Goal: Check status: Check status

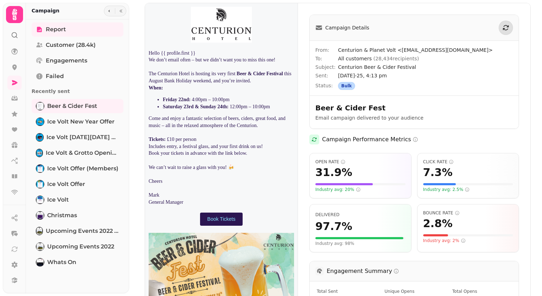
click at [249, 51] on img at bounding box center [221, 168] width 153 height 331
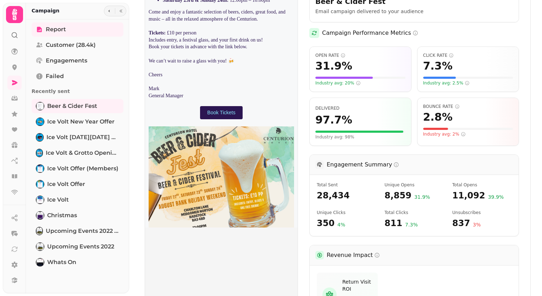
scroll to position [177, 0]
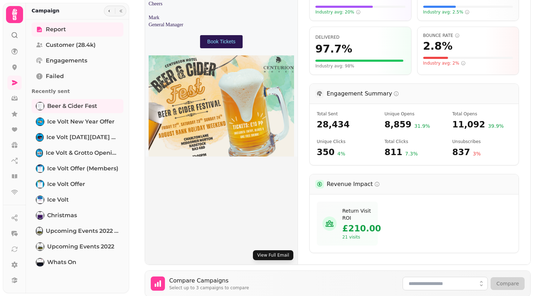
click at [271, 253] on button "View Full Email" at bounding box center [273, 255] width 40 height 10
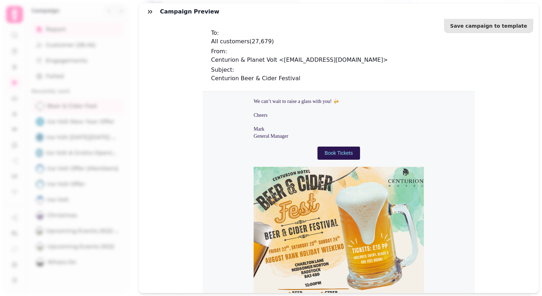
scroll to position [169, 0]
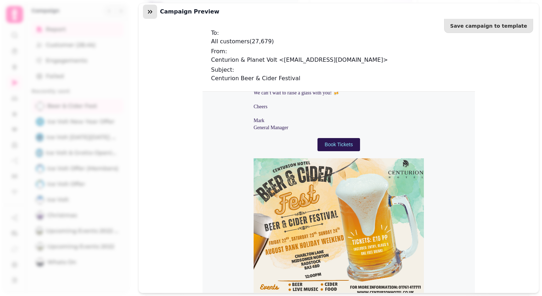
click at [150, 12] on icon "button" at bounding box center [149, 11] width 7 height 7
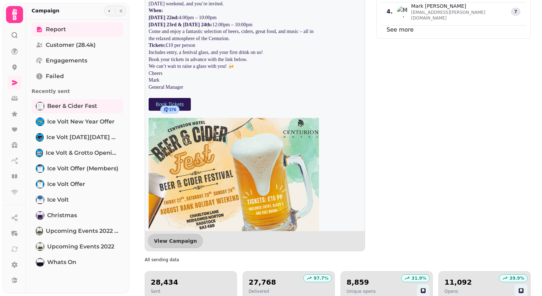
scroll to position [38, 0]
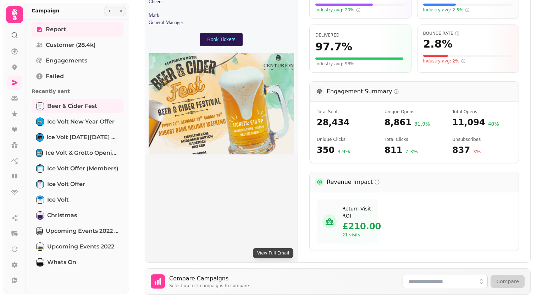
scroll to position [142, 0]
